Goal: Task Accomplishment & Management: Use online tool/utility

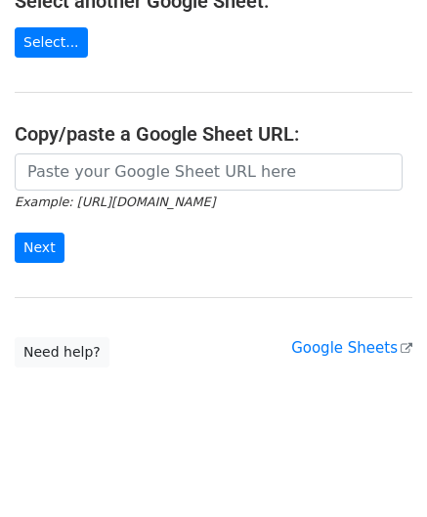
scroll to position [256, 0]
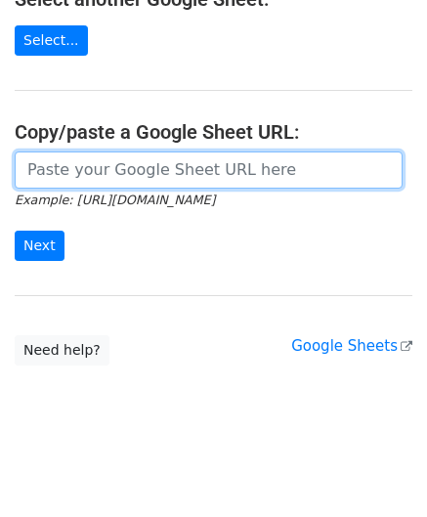
click at [117, 161] on input "url" at bounding box center [209, 170] width 388 height 37
paste input "[URL][DOMAIN_NAME]"
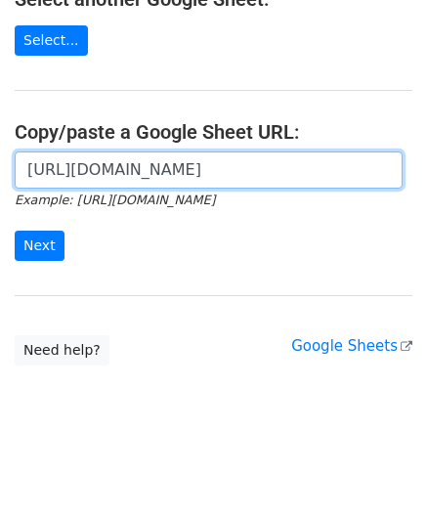
scroll to position [0, 452]
type input "[URL][DOMAIN_NAME]"
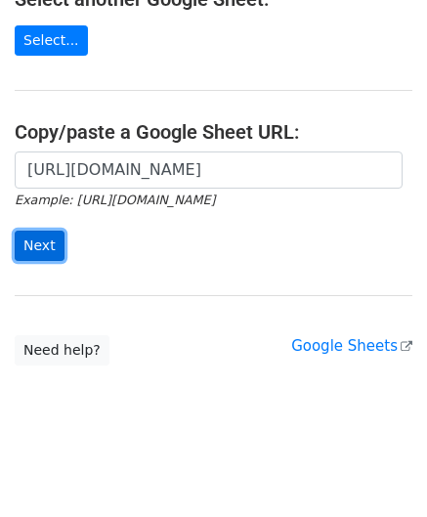
click at [41, 242] on input "Next" at bounding box center [40, 246] width 50 height 30
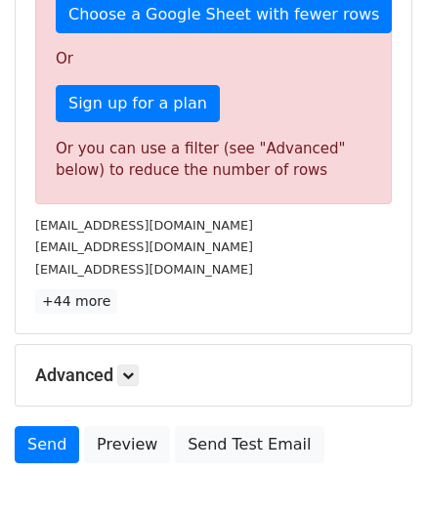
scroll to position [660, 0]
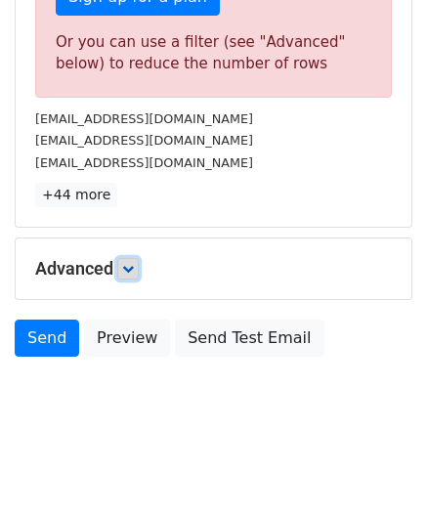
click at [134, 263] on icon at bounding box center [128, 269] width 12 height 12
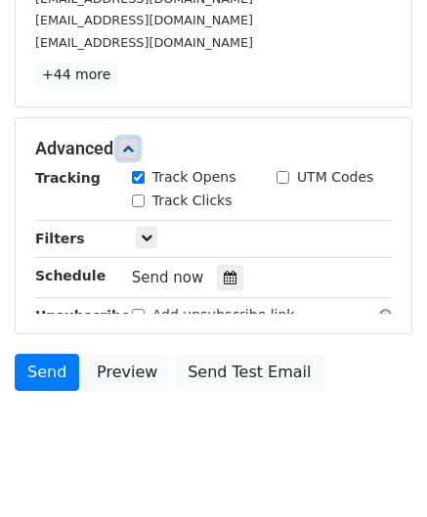
scroll to position [815, 0]
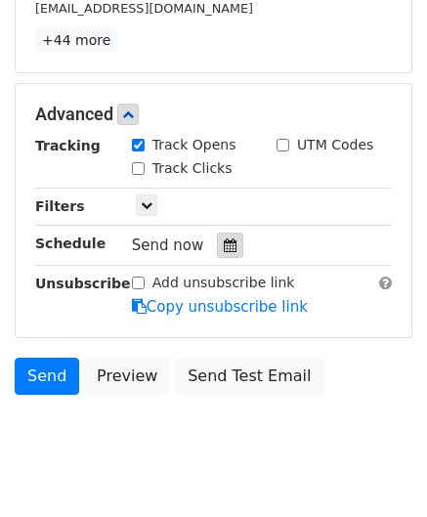
click at [224, 242] on icon at bounding box center [230, 246] width 13 height 14
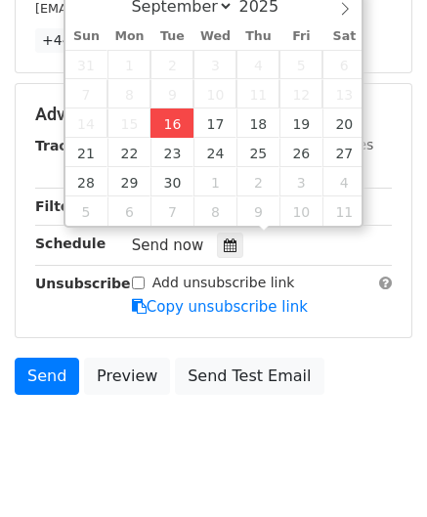
type input "[DATE] 12:00"
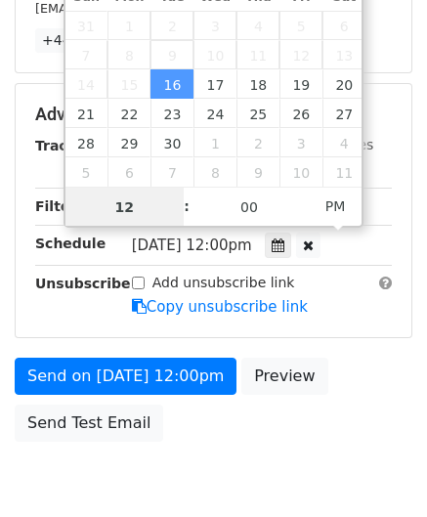
type input "1"
drag, startPoint x: 136, startPoint y: 206, endPoint x: 83, endPoint y: 207, distance: 52.8
click at [69, 206] on input "1" at bounding box center [125, 207] width 119 height 39
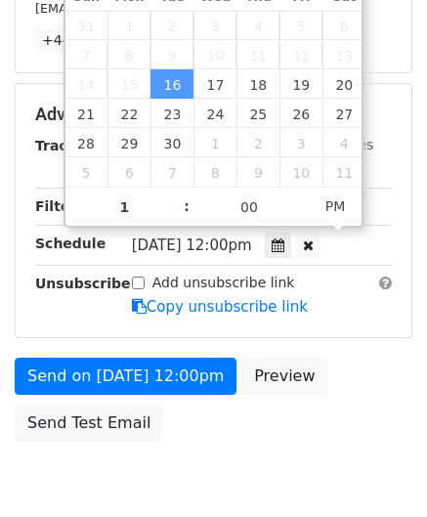
type input "[DATE] 13:00"
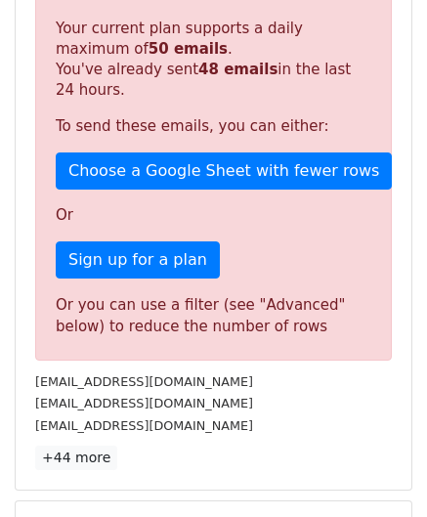
scroll to position [897, 0]
